Goal: Submit feedback/report problem

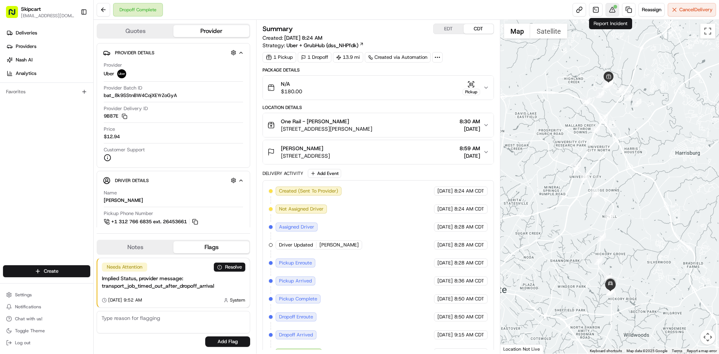
click at [609, 13] on button at bounding box center [611, 9] width 13 height 13
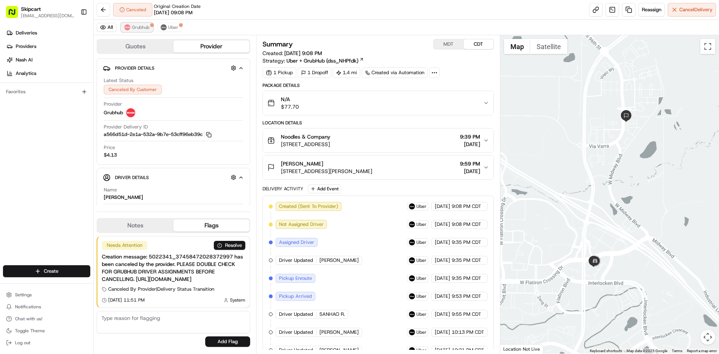
click at [139, 30] on span "Grubhub" at bounding box center [141, 27] width 18 height 6
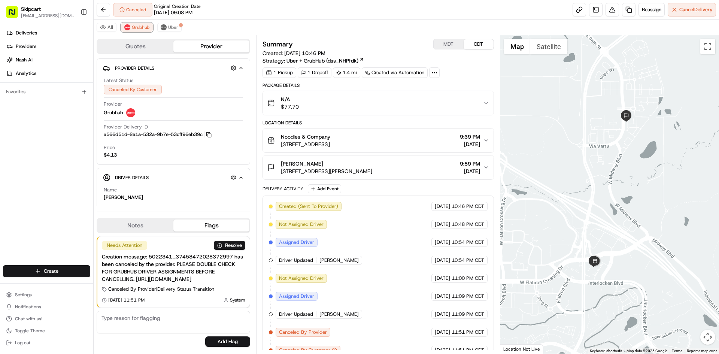
scroll to position [11, 0]
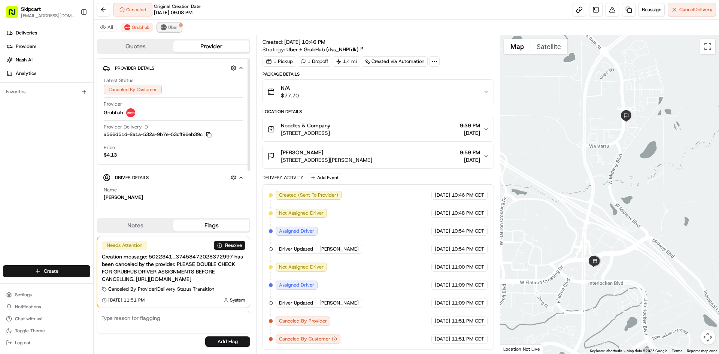
click at [173, 31] on button "Uber" at bounding box center [169, 27] width 24 height 9
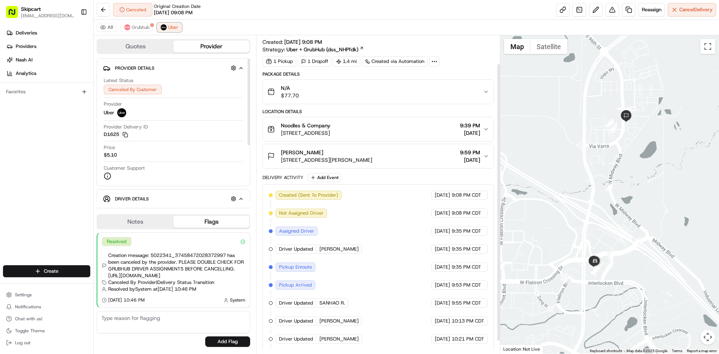
scroll to position [47, 0]
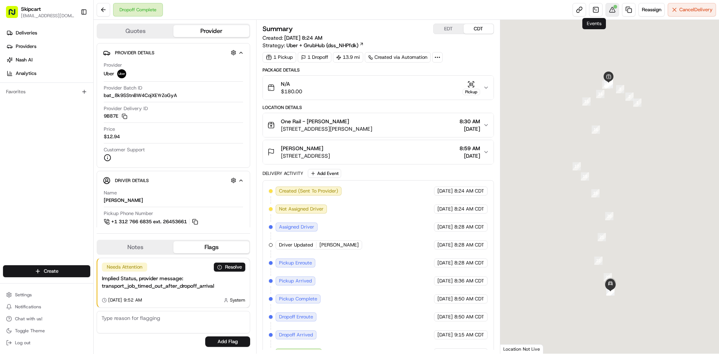
click at [607, 10] on button at bounding box center [611, 9] width 13 height 13
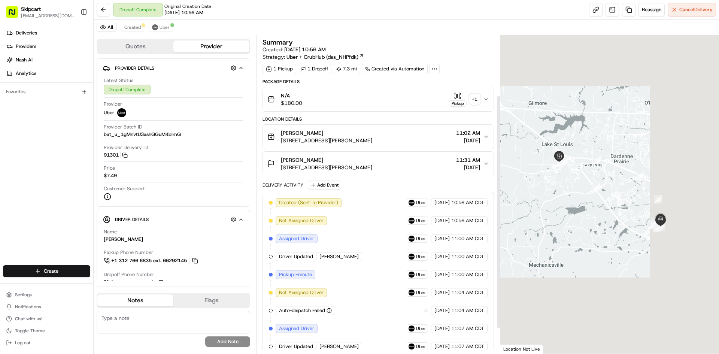
scroll to position [115, 0]
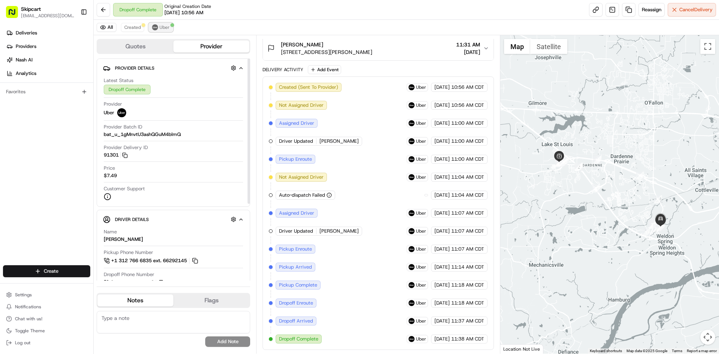
click at [158, 28] on button "Uber" at bounding box center [161, 27] width 24 height 9
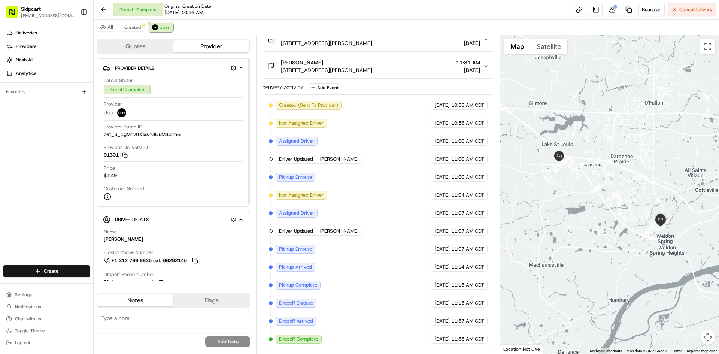
scroll to position [97, 0]
click at [612, 11] on button at bounding box center [611, 9] width 13 height 13
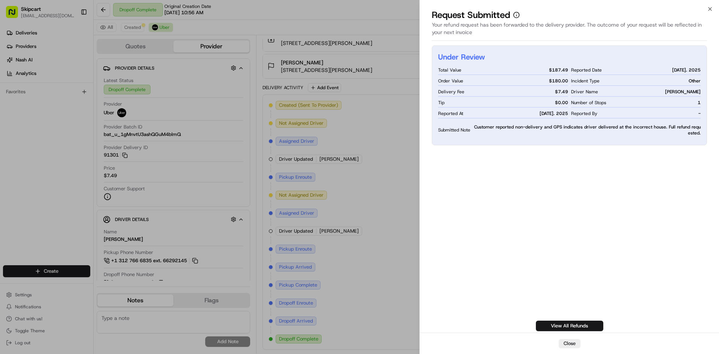
click at [706, 9] on div "Request Submitted" at bounding box center [569, 15] width 275 height 12
click at [709, 10] on icon "button" at bounding box center [709, 8] width 3 height 3
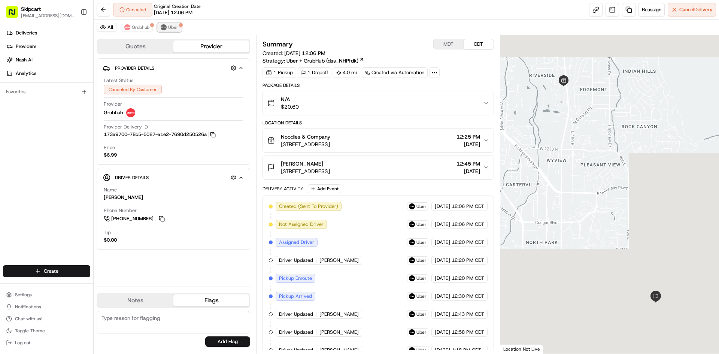
click at [168, 27] on span "Uber" at bounding box center [173, 27] width 10 height 6
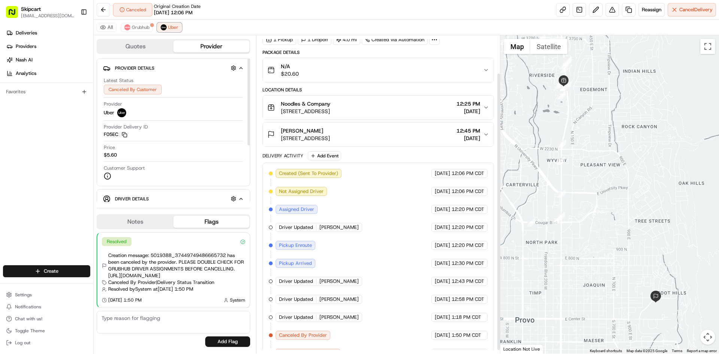
scroll to position [47, 0]
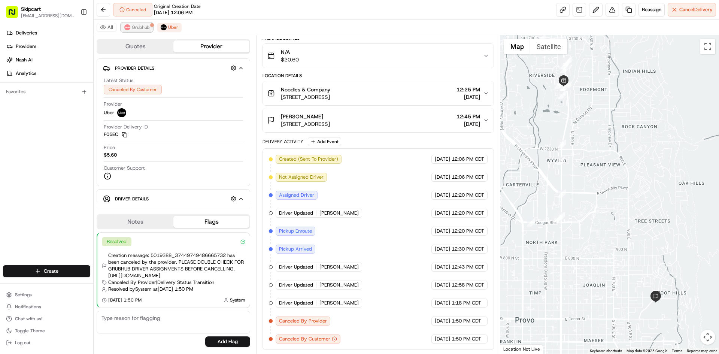
click at [134, 28] on span "Grubhub" at bounding box center [141, 27] width 18 height 6
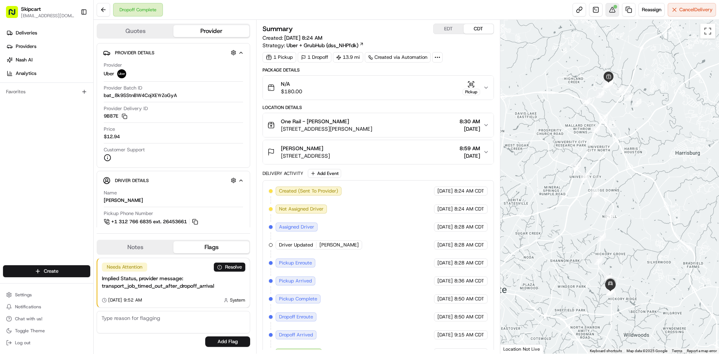
click at [613, 13] on button at bounding box center [611, 9] width 13 height 13
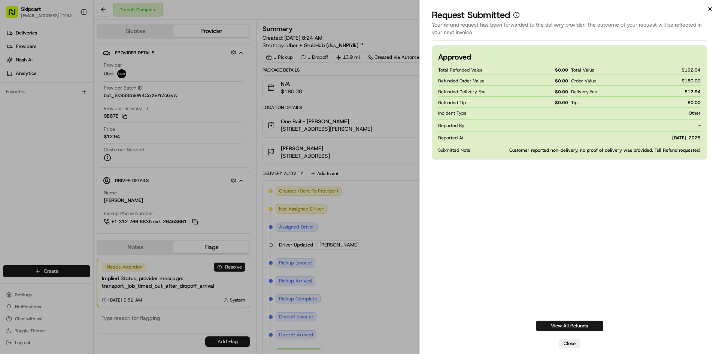
click at [708, 10] on icon "button" at bounding box center [710, 9] width 6 height 6
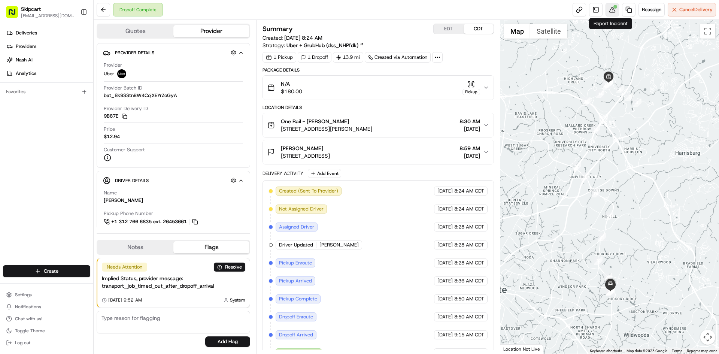
click at [611, 12] on button at bounding box center [611, 9] width 13 height 13
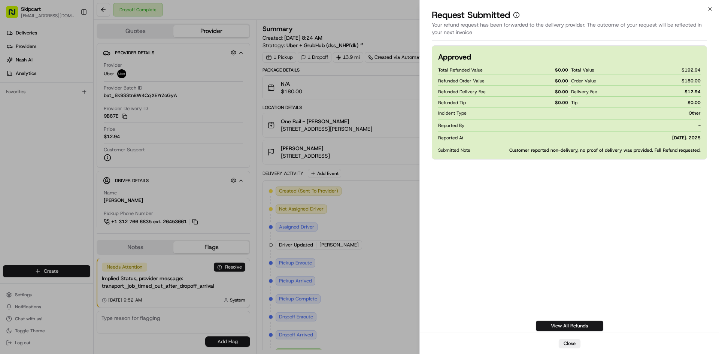
click at [712, 11] on icon "button" at bounding box center [710, 9] width 6 height 6
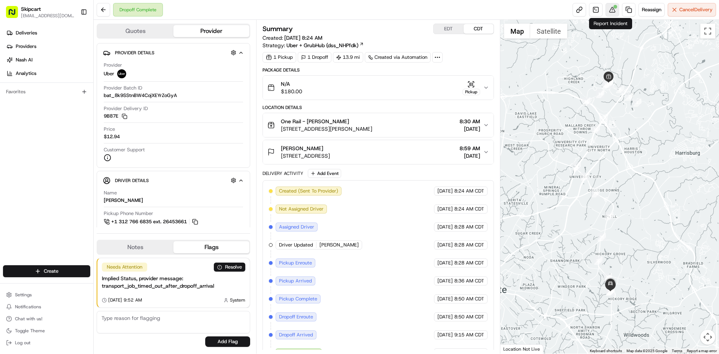
click at [609, 9] on button at bounding box center [611, 9] width 13 height 13
